Goal: Information Seeking & Learning: Learn about a topic

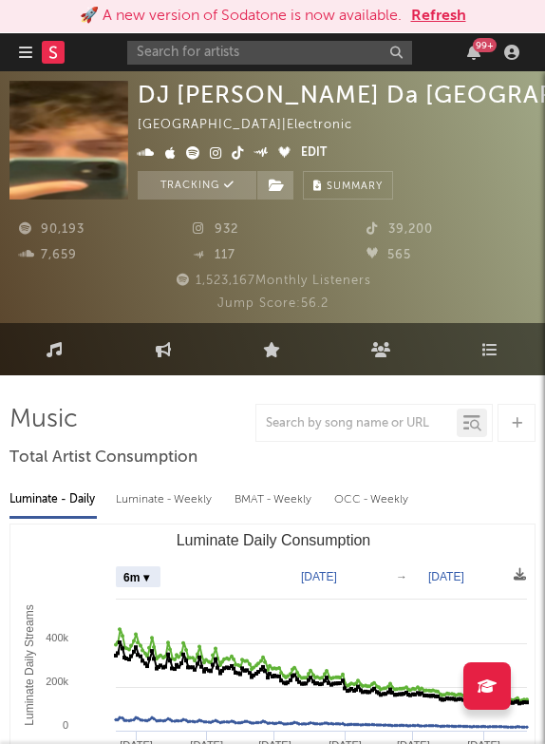
select select "6m"
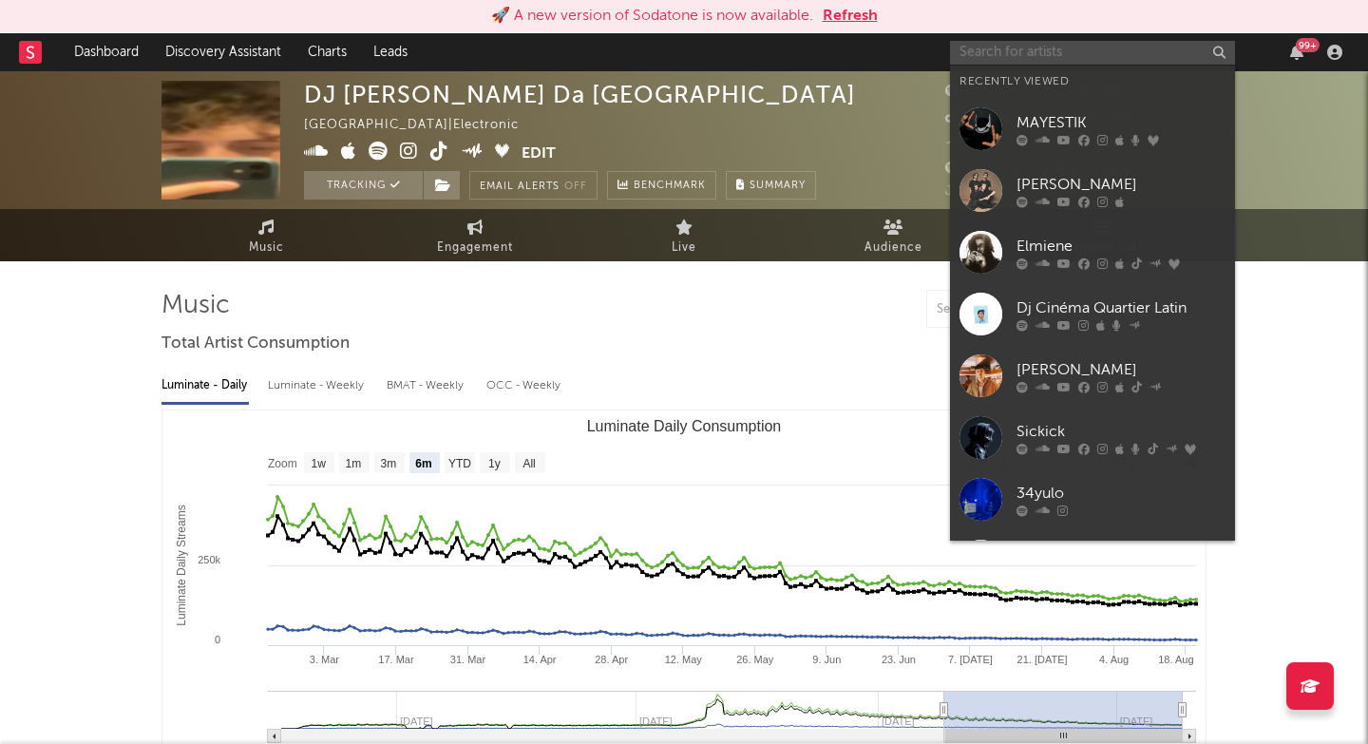
click at [544, 42] on input "text" at bounding box center [1092, 53] width 285 height 24
paste input "[URL][DOMAIN_NAME]"
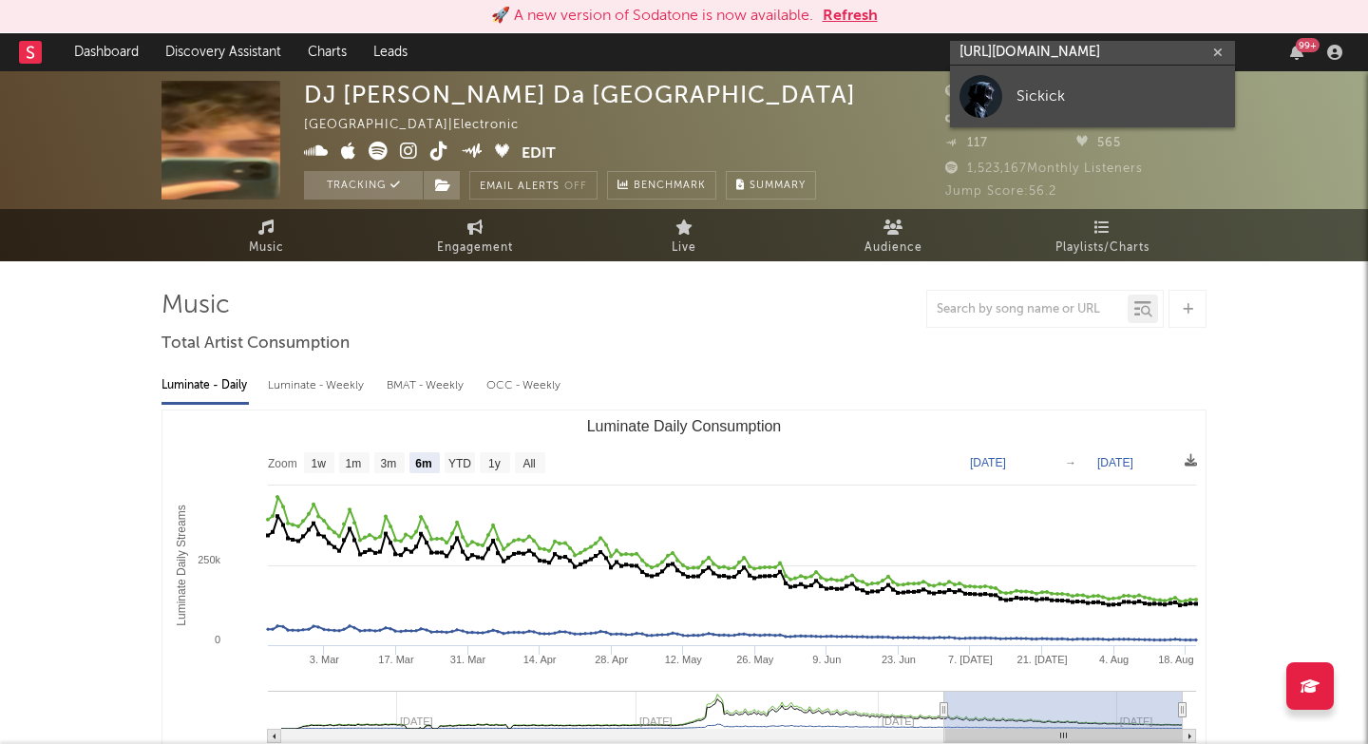
type input "[URL][DOMAIN_NAME]"
click at [544, 90] on div "Sickick" at bounding box center [1120, 96] width 209 height 23
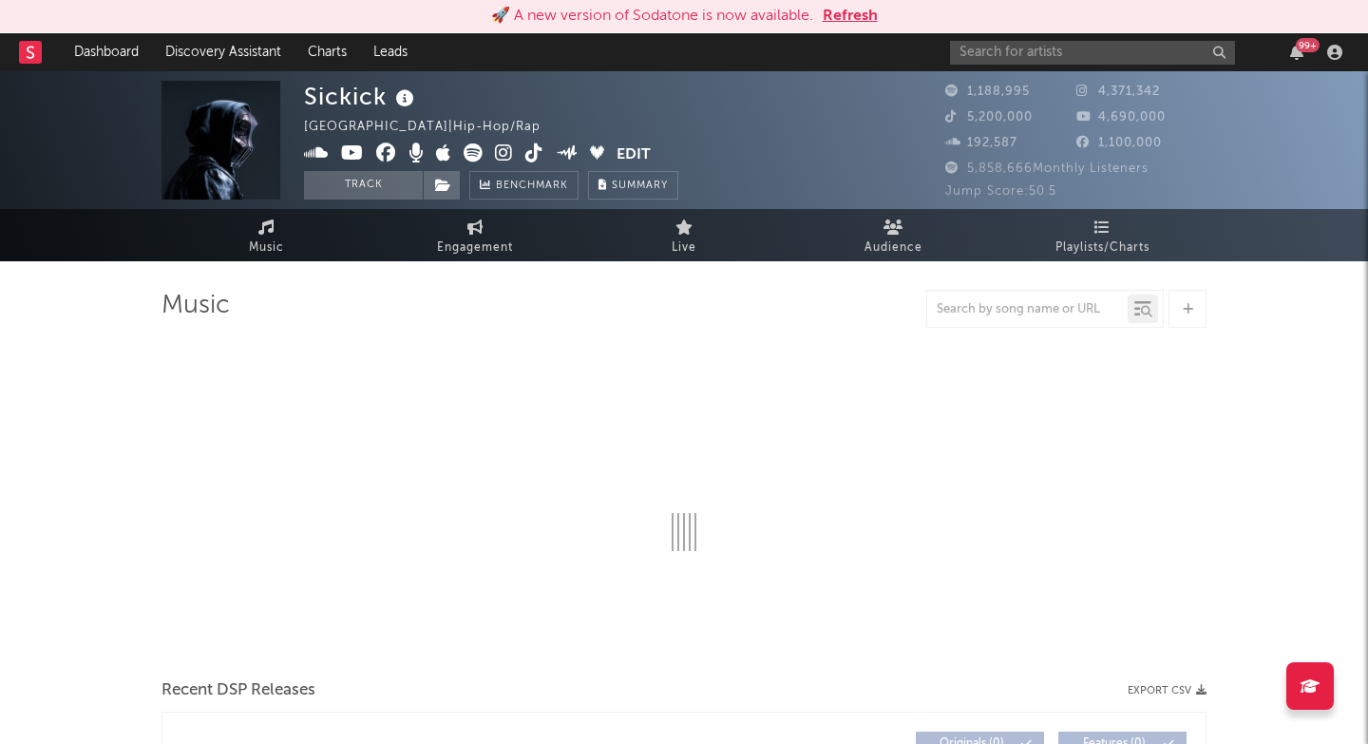
select select "6m"
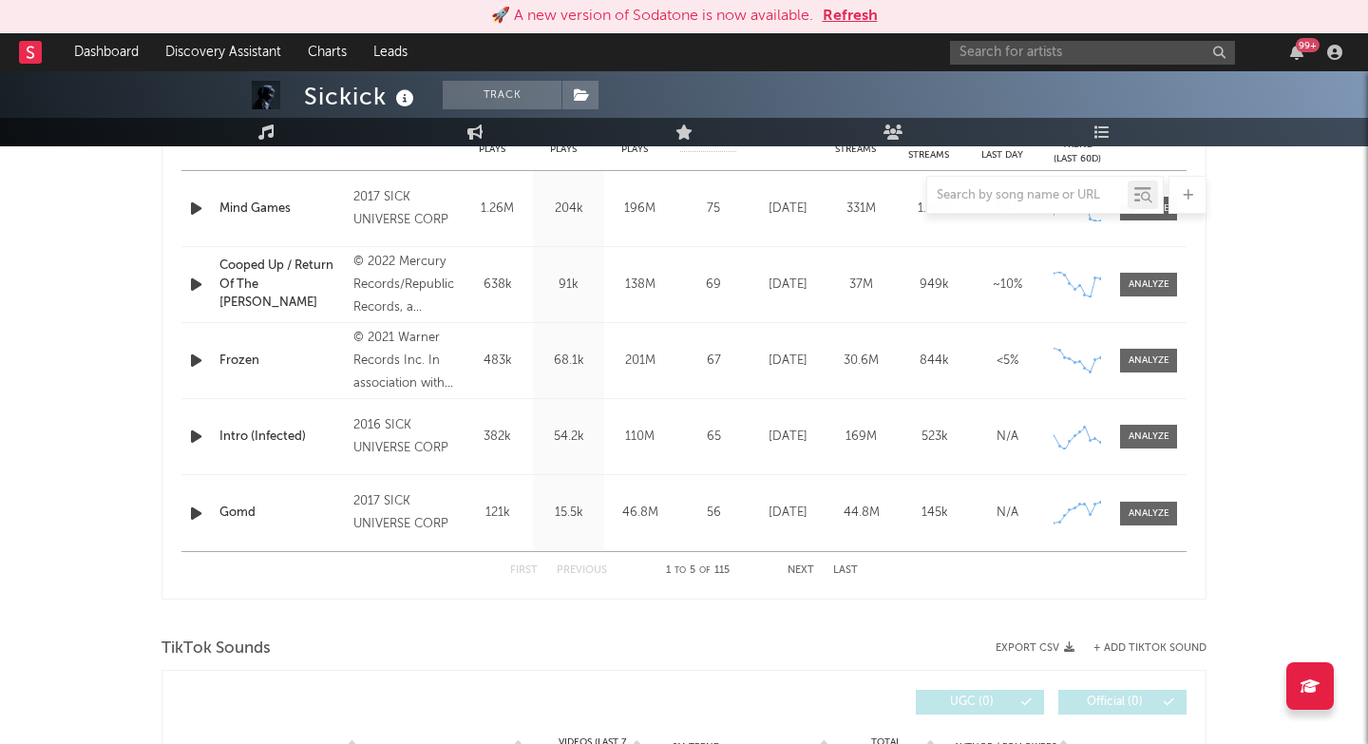
scroll to position [761, 0]
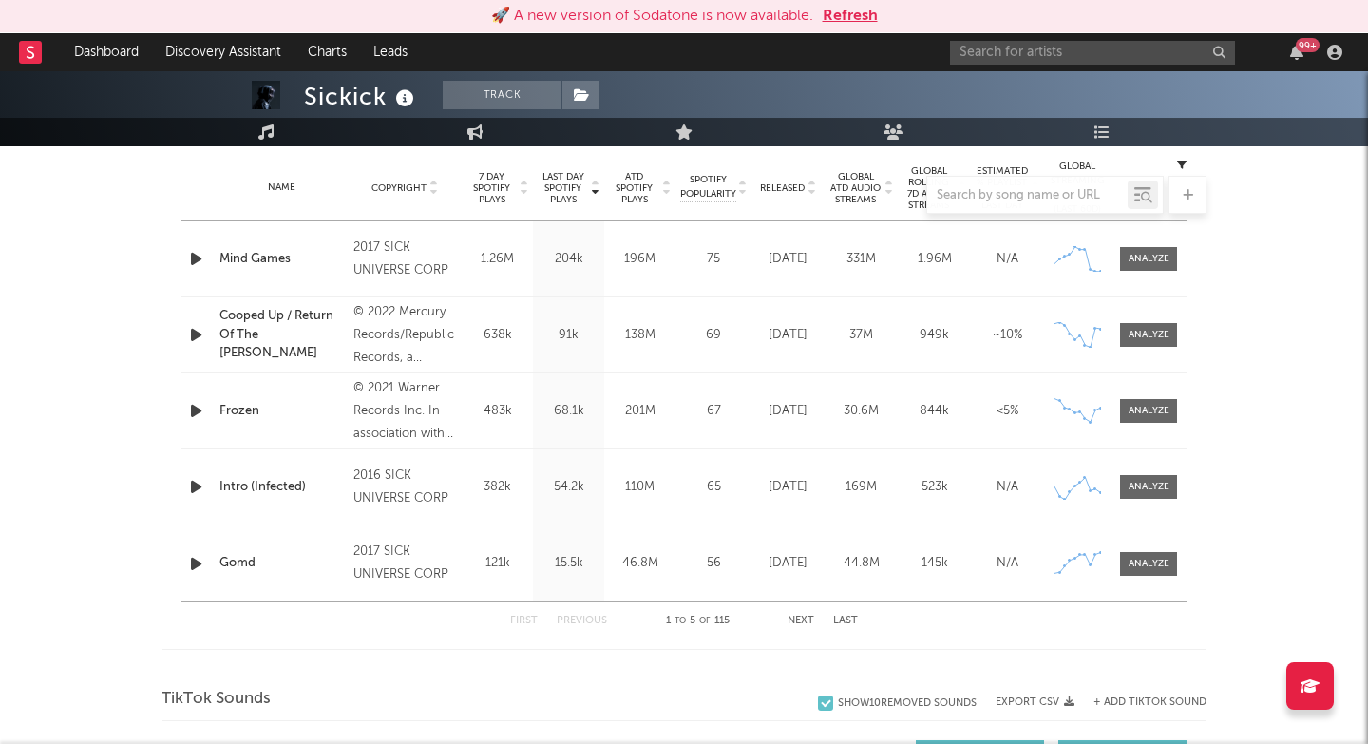
click at [544, 304] on div "Sickick Track [GEOGRAPHIC_DATA] | Hip-Hop/Rap Edit Track Benchmark Summary 1,18…" at bounding box center [684, 745] width 1368 height 2870
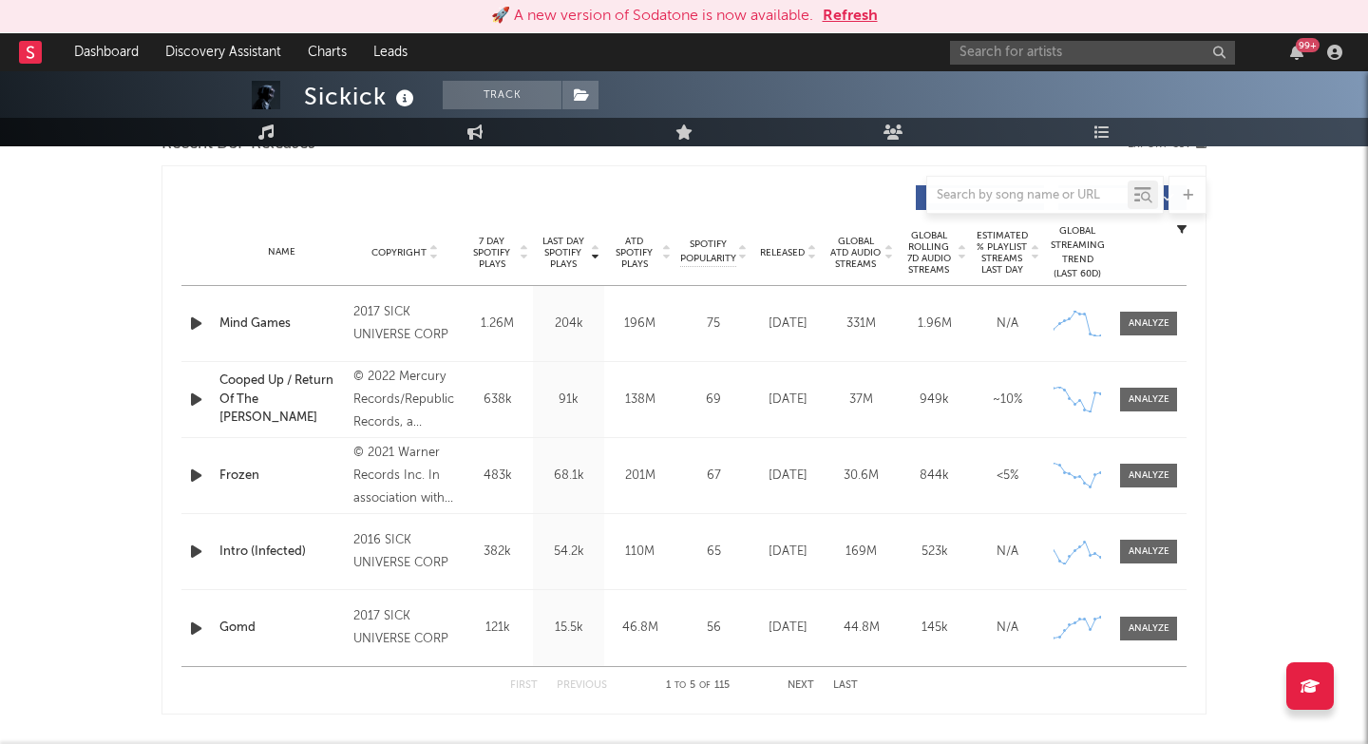
click at [544, 252] on span "Released" at bounding box center [782, 252] width 45 height 11
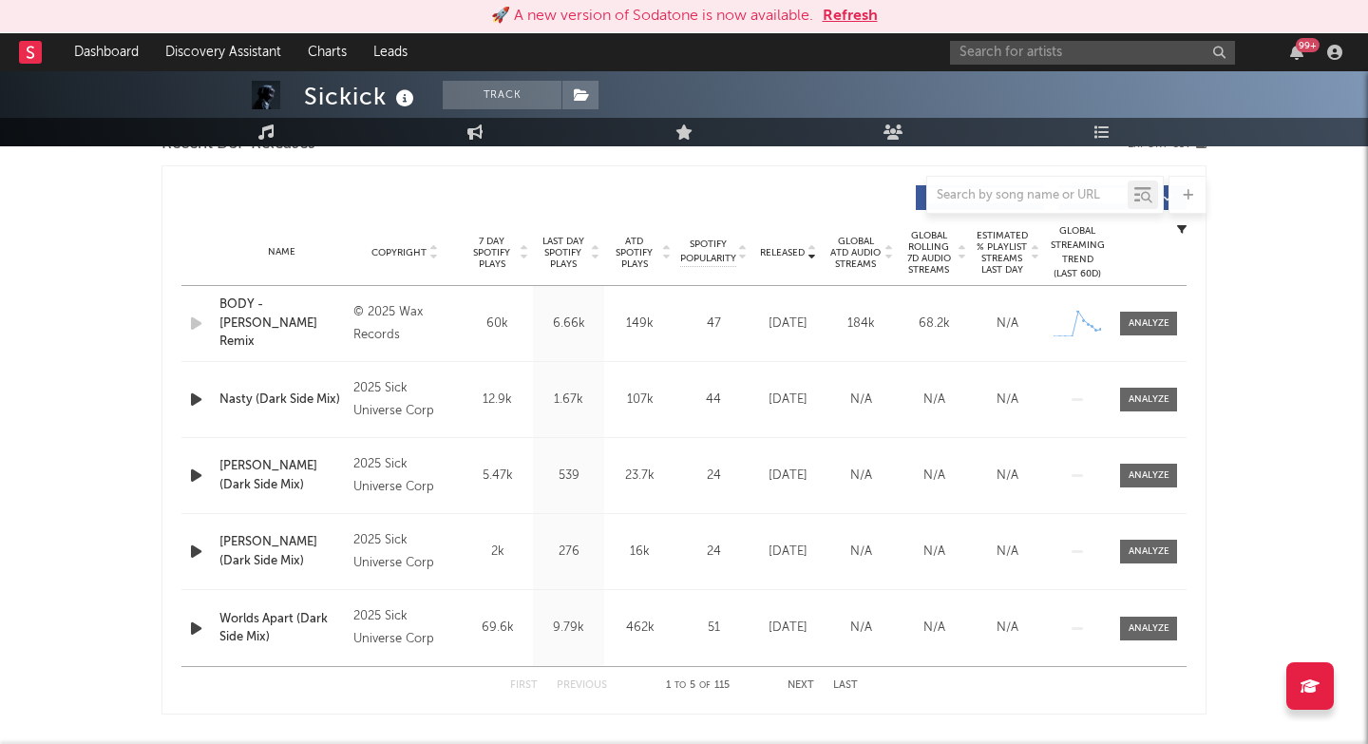
click at [544, 627] on div "9.79k" at bounding box center [569, 627] width 62 height 19
